Goal: Task Accomplishment & Management: Manage account settings

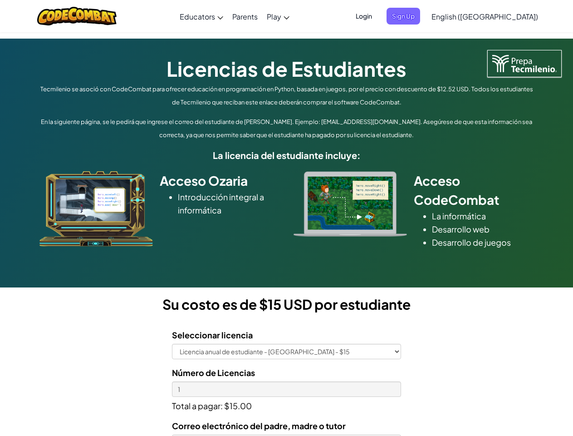
click at [287, 218] on div at bounding box center [350, 203] width 127 height 65
click at [378, 16] on span "Login" at bounding box center [363, 16] width 27 height 17
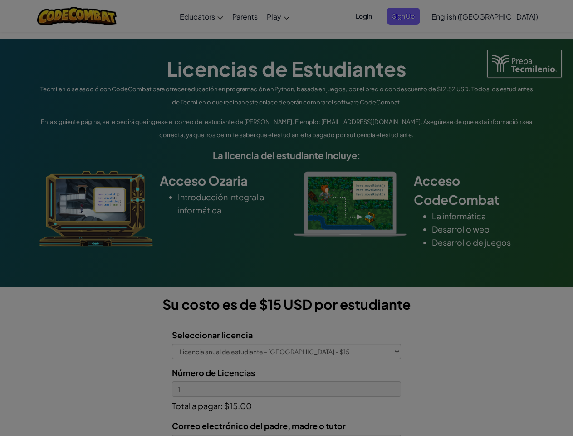
click at [419, 16] on div at bounding box center [286, 218] width 573 height 436
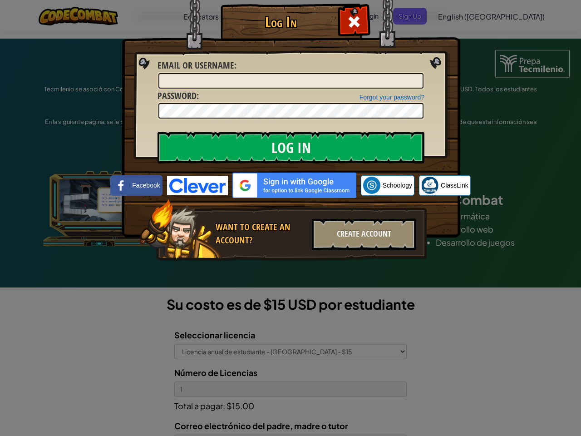
click at [459, 16] on div "Log In Unknown Error Email or Username : Forgot your password? Password : Log I…" at bounding box center [290, 218] width 581 height 436
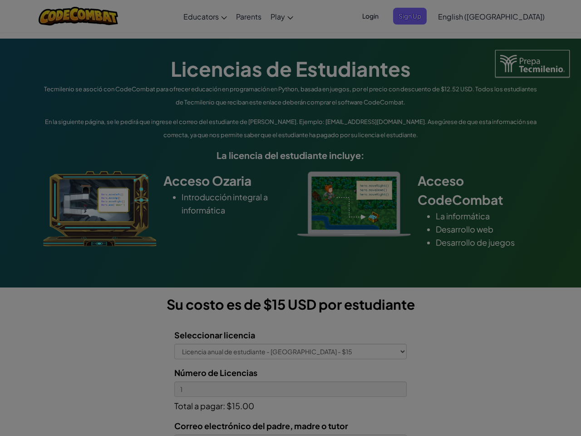
click at [459, 16] on div "Log In Unknown Error Email or Username : Forgot your password? Password : Log I…" at bounding box center [290, 218] width 581 height 436
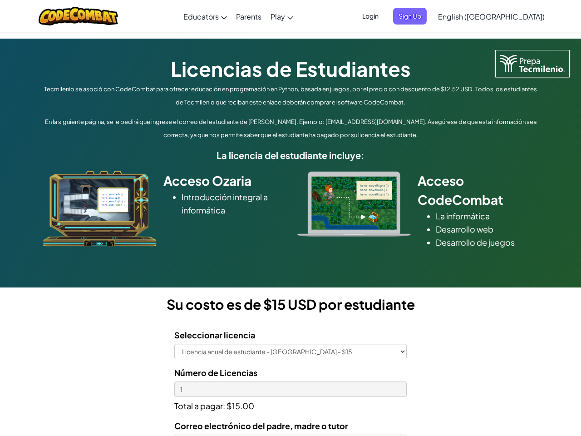
click at [508, 16] on div at bounding box center [290, 218] width 581 height 436
